Goal: Transaction & Acquisition: Purchase product/service

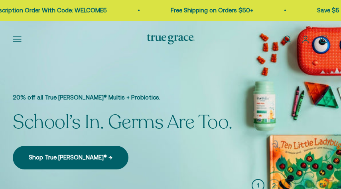
click at [16, 40] on button "Open navigation menu" at bounding box center [17, 39] width 9 height 9
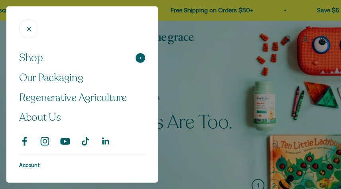
click at [33, 59] on span "Shop" at bounding box center [31, 58] width 24 height 14
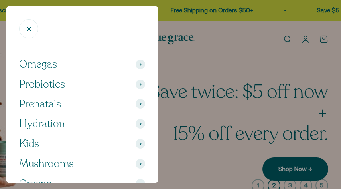
scroll to position [61, 0]
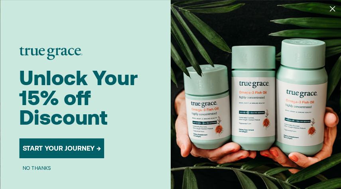
click at [333, 8] on icon "Close dialog" at bounding box center [332, 8] width 5 height 5
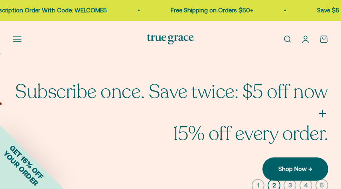
click at [21, 39] on button "Open navigation menu" at bounding box center [17, 39] width 9 height 9
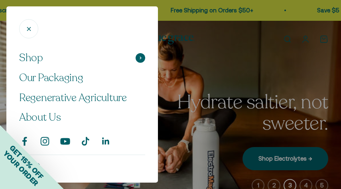
click at [140, 59] on icon at bounding box center [140, 58] width 1 height 2
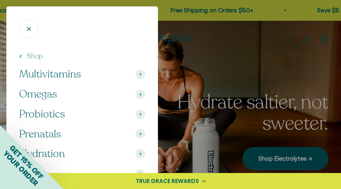
scroll to position [44, 0]
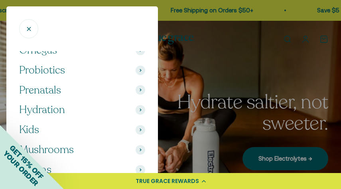
click at [142, 108] on span at bounding box center [141, 110] width 10 height 10
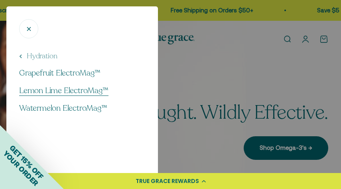
click at [92, 91] on span "Lemon Lime ElectroMag™" at bounding box center [63, 90] width 89 height 11
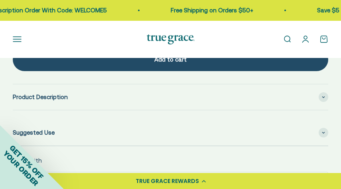
scroll to position [769, 0]
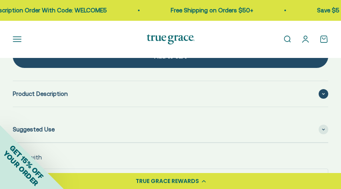
click at [323, 95] on span at bounding box center [324, 94] width 10 height 10
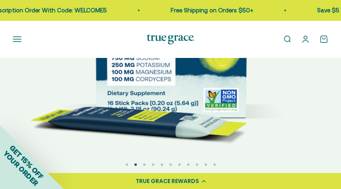
scroll to position [232, 0]
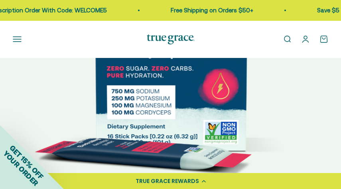
scroll to position [180, 0]
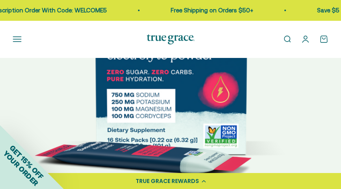
click at [306, 67] on img at bounding box center [170, 48] width 341 height 341
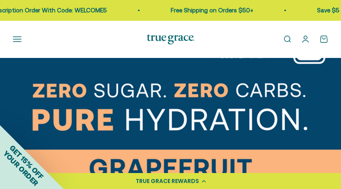
click at [306, 78] on img at bounding box center [170, 48] width 341 height 341
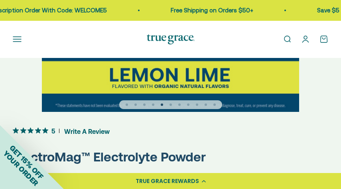
scroll to position [194, 0]
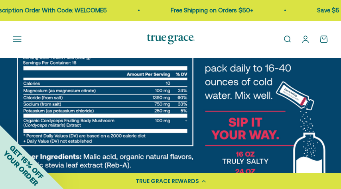
scroll to position [41, 0]
